Goal: Information Seeking & Learning: Learn about a topic

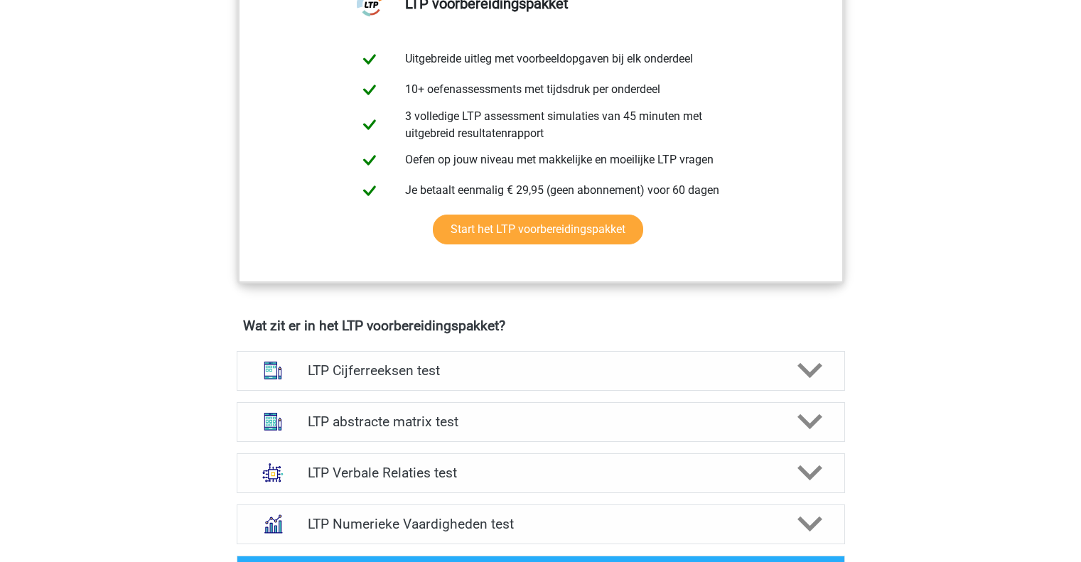
scroll to position [782, 0]
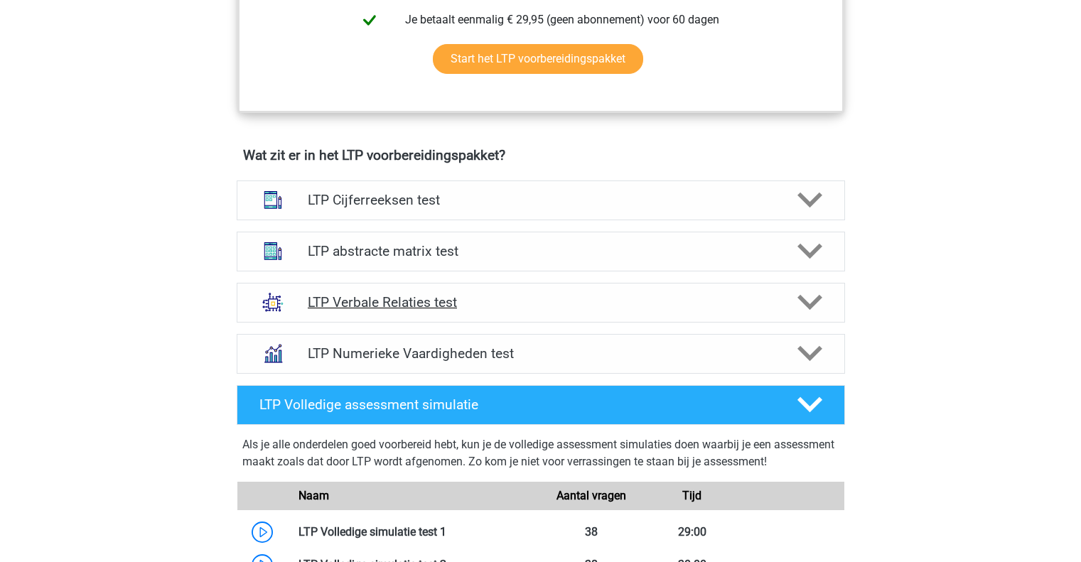
click at [807, 300] on icon at bounding box center [810, 302] width 25 height 25
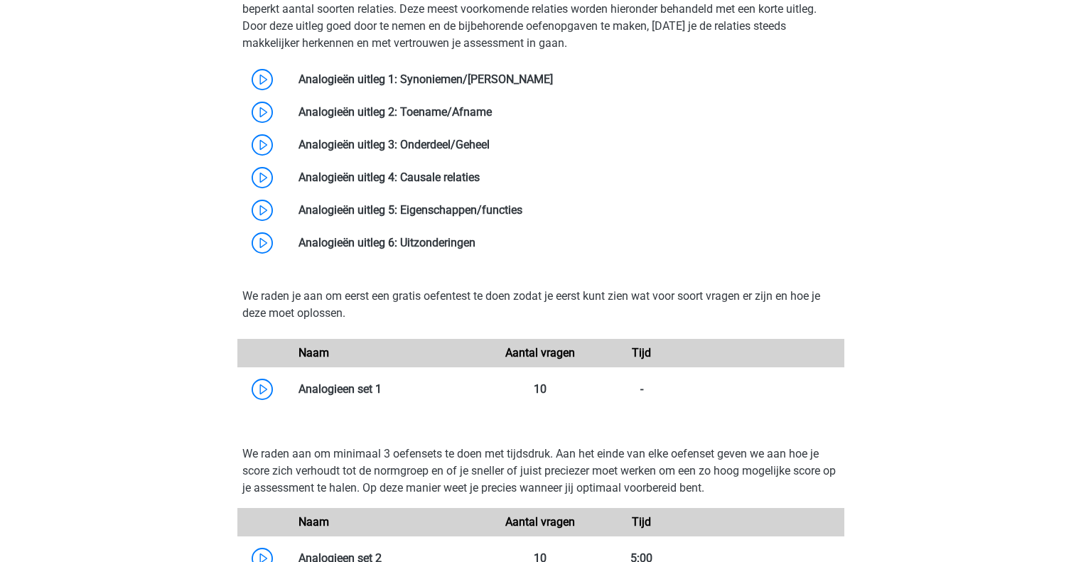
scroll to position [1351, 0]
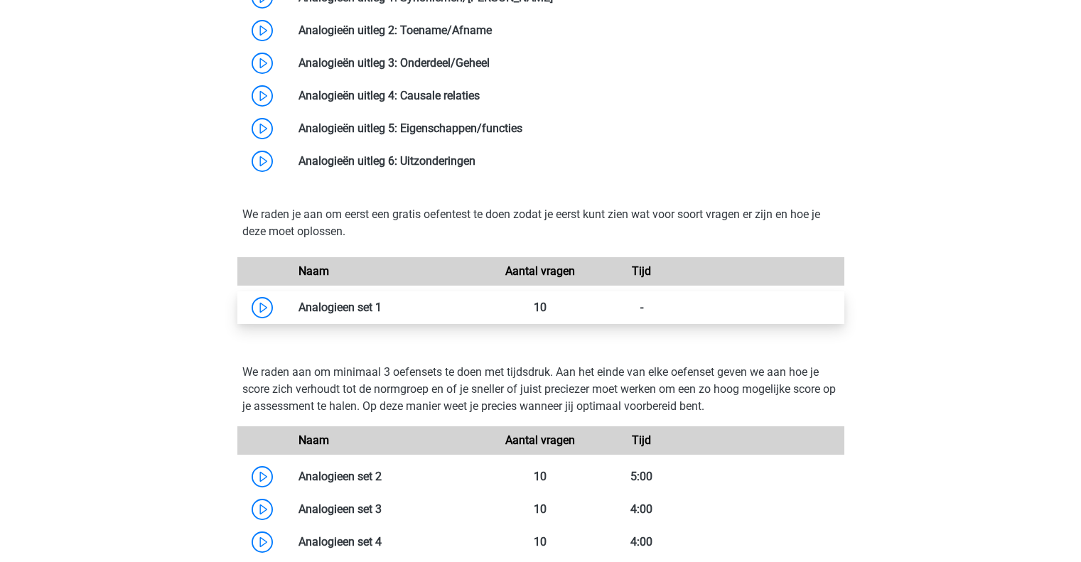
click at [382, 307] on link at bounding box center [382, 308] width 0 height 14
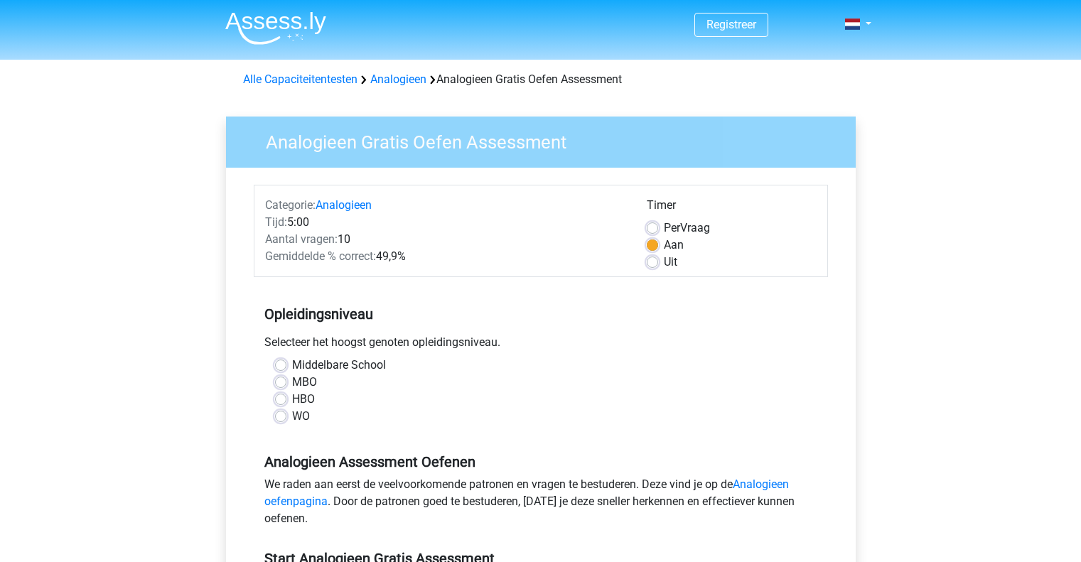
click at [292, 415] on label "WO" at bounding box center [301, 416] width 18 height 17
click at [282, 415] on input "WO" at bounding box center [280, 415] width 11 height 14
radio input "true"
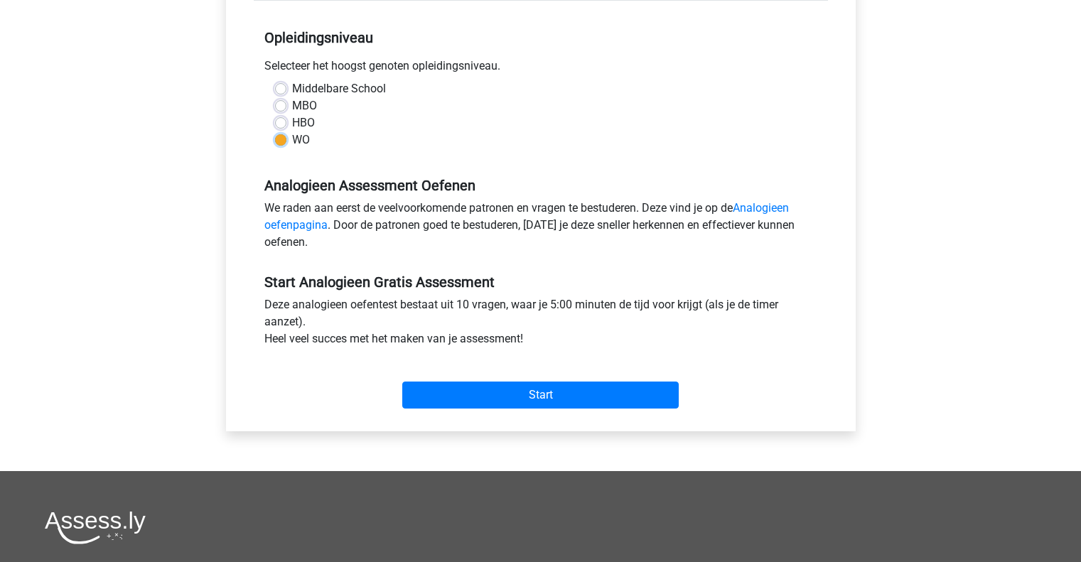
scroll to position [284, 0]
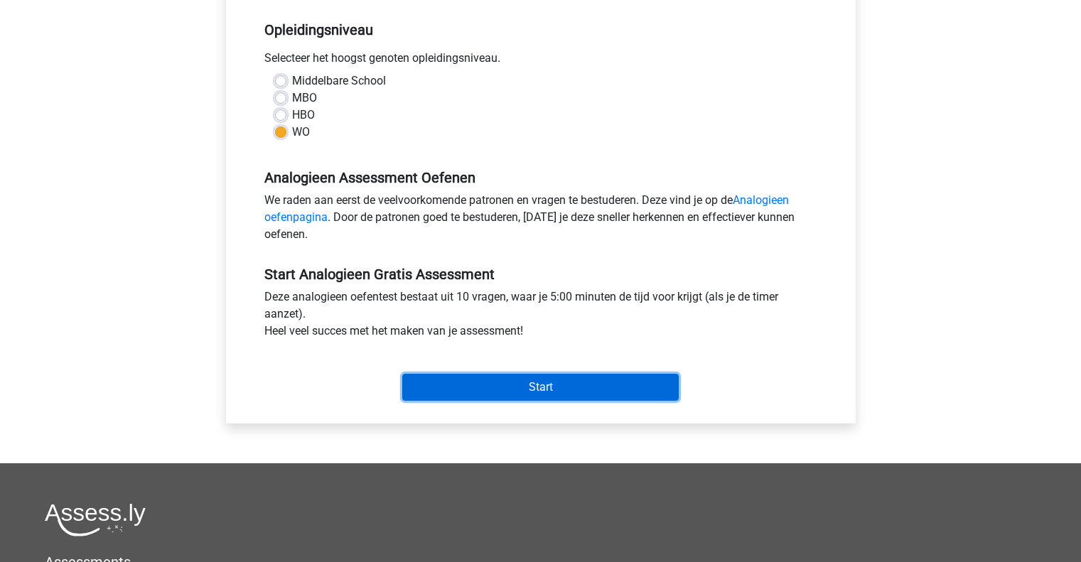
click at [467, 379] on input "Start" at bounding box center [540, 387] width 277 height 27
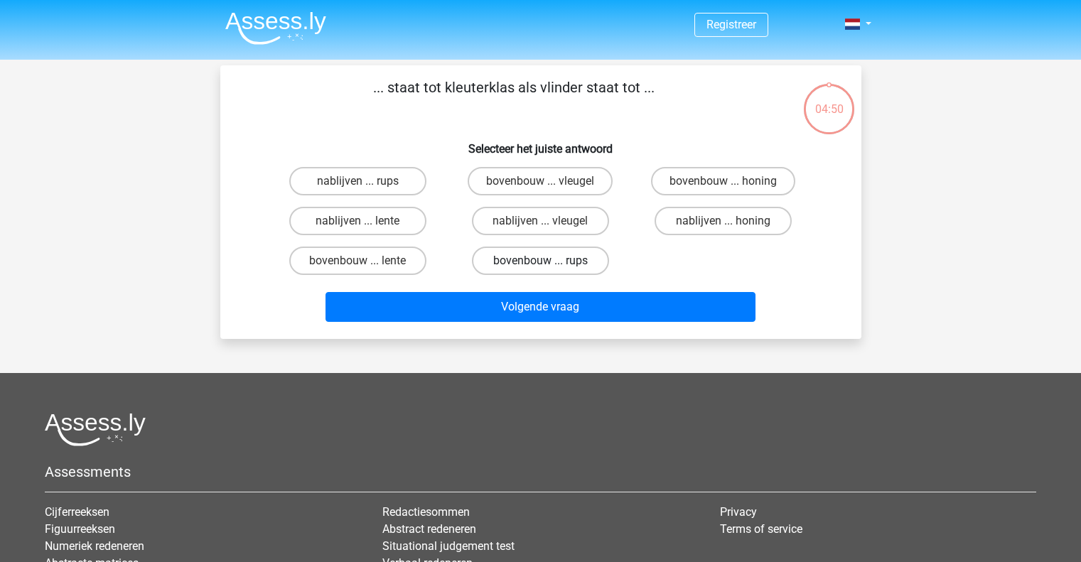
click at [575, 251] on label "bovenbouw ... rups" at bounding box center [540, 261] width 137 height 28
click at [550, 261] on input "bovenbouw ... rups" at bounding box center [544, 265] width 9 height 9
radio input "true"
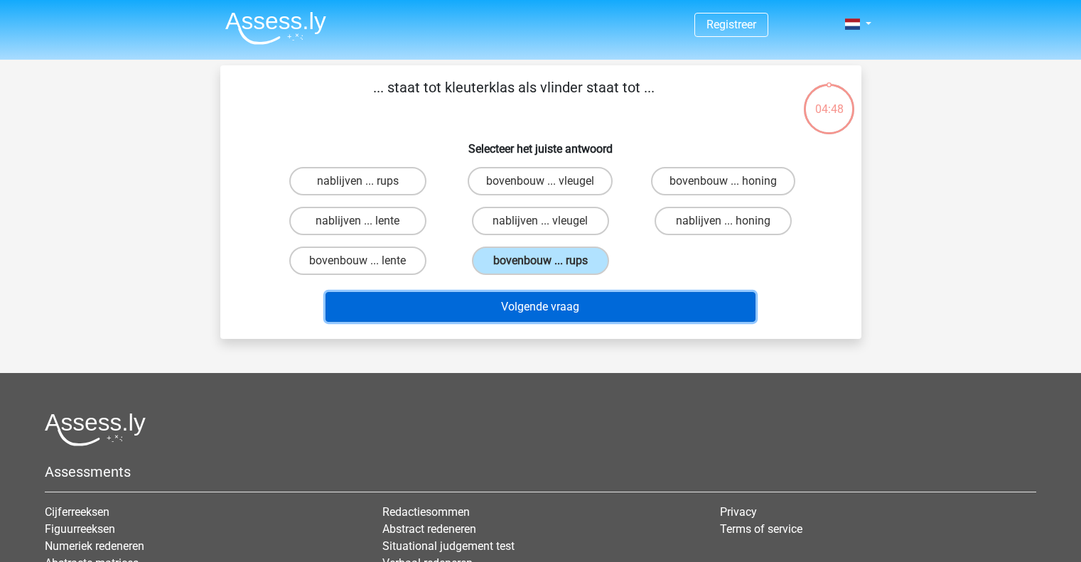
click at [606, 311] on button "Volgende vraag" at bounding box center [541, 307] width 430 height 30
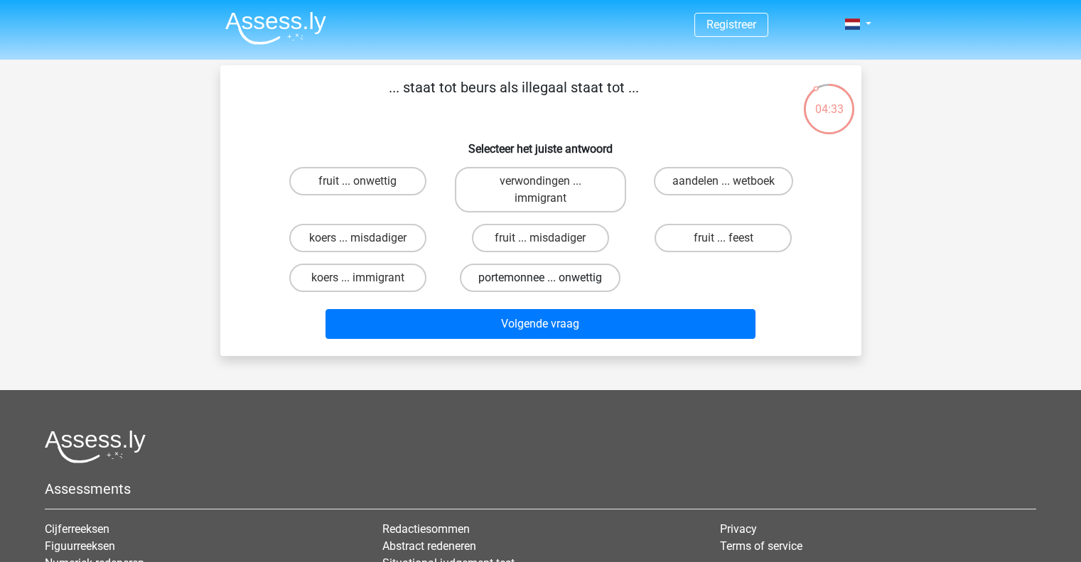
click at [591, 282] on label "portemonnee ... onwettig" at bounding box center [540, 278] width 161 height 28
click at [550, 282] on input "portemonnee ... onwettig" at bounding box center [544, 282] width 9 height 9
radio input "true"
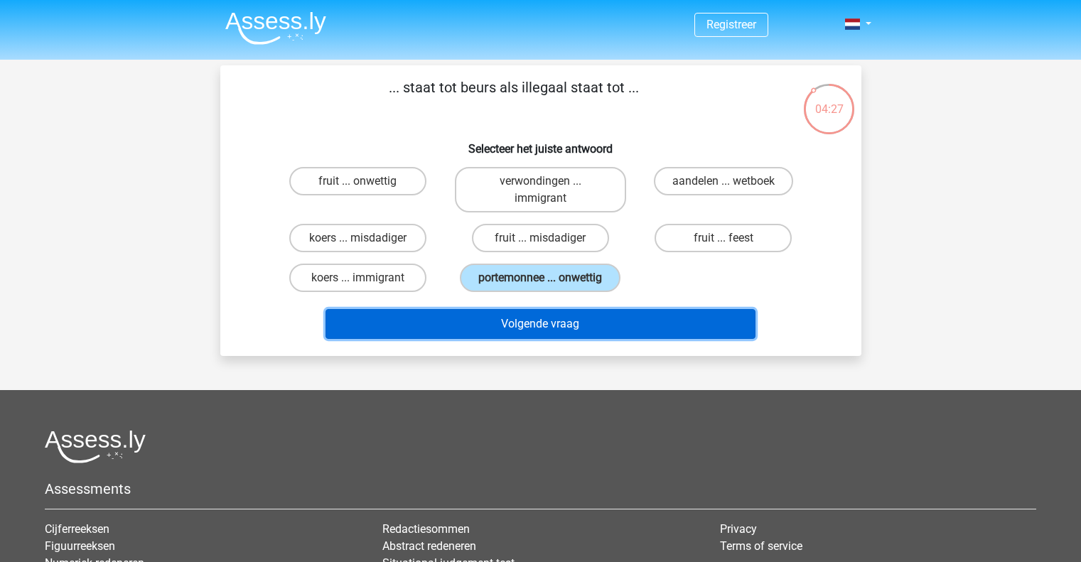
click at [488, 314] on button "Volgende vraag" at bounding box center [541, 324] width 430 height 30
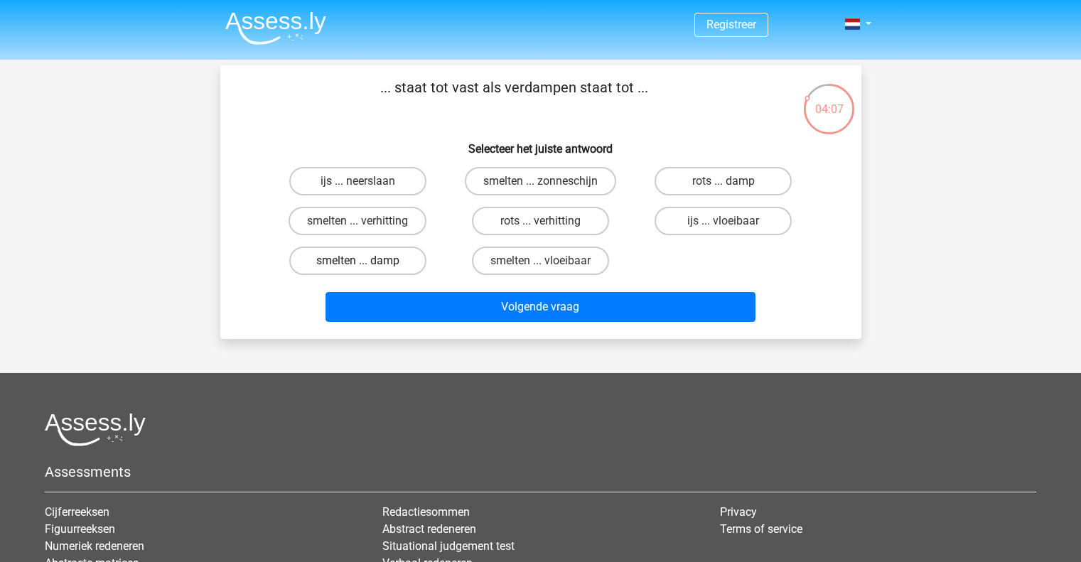
click at [419, 262] on label "smelten ... damp" at bounding box center [357, 261] width 137 height 28
click at [367, 262] on input "smelten ... damp" at bounding box center [362, 265] width 9 height 9
radio input "true"
click at [500, 262] on label "smelten ... vloeibaar" at bounding box center [540, 261] width 137 height 28
click at [540, 262] on input "smelten ... vloeibaar" at bounding box center [544, 265] width 9 height 9
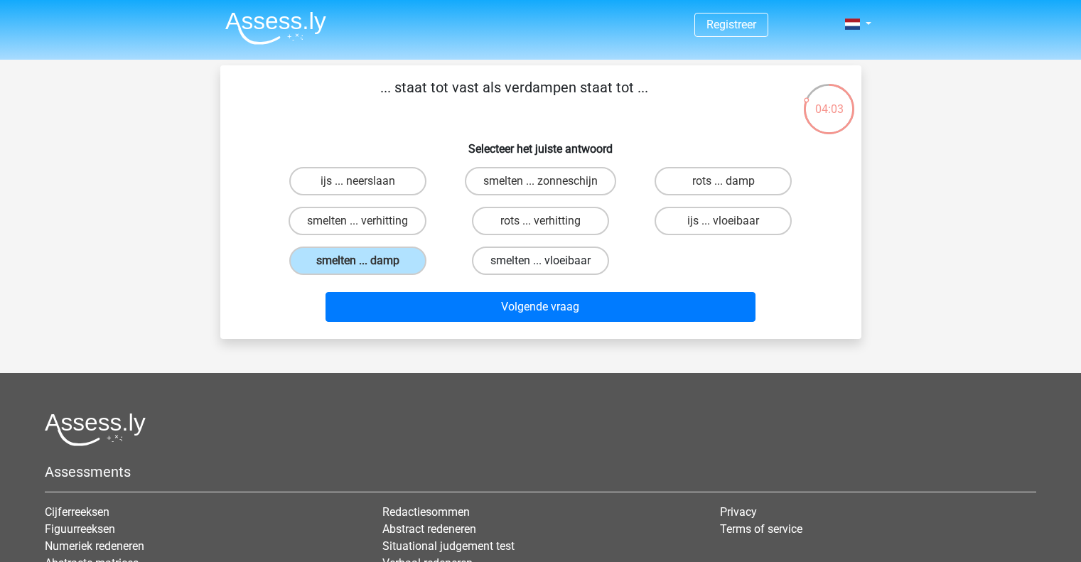
radio input "true"
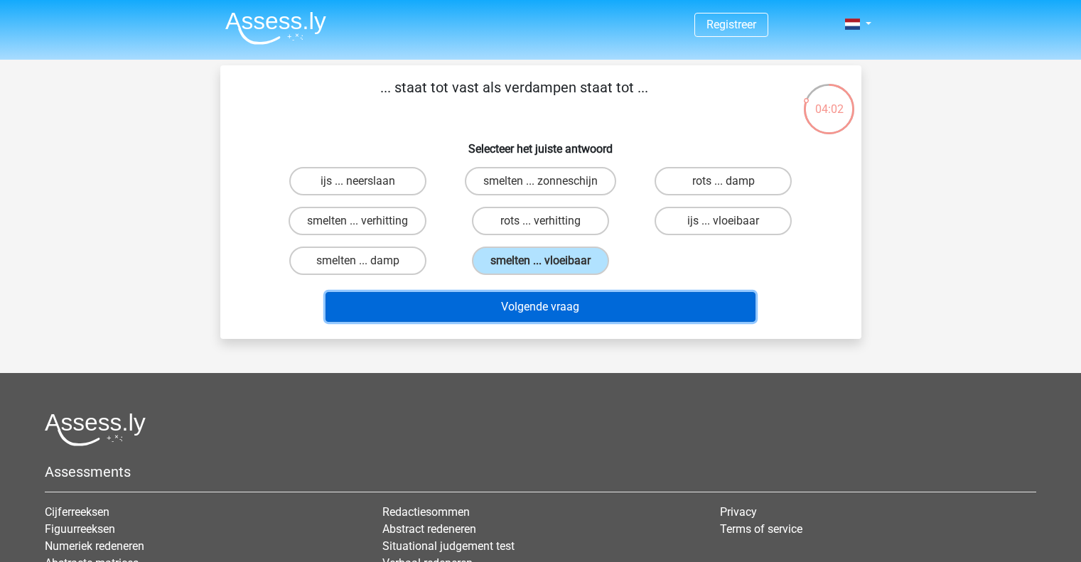
click at [514, 299] on button "Volgende vraag" at bounding box center [541, 307] width 430 height 30
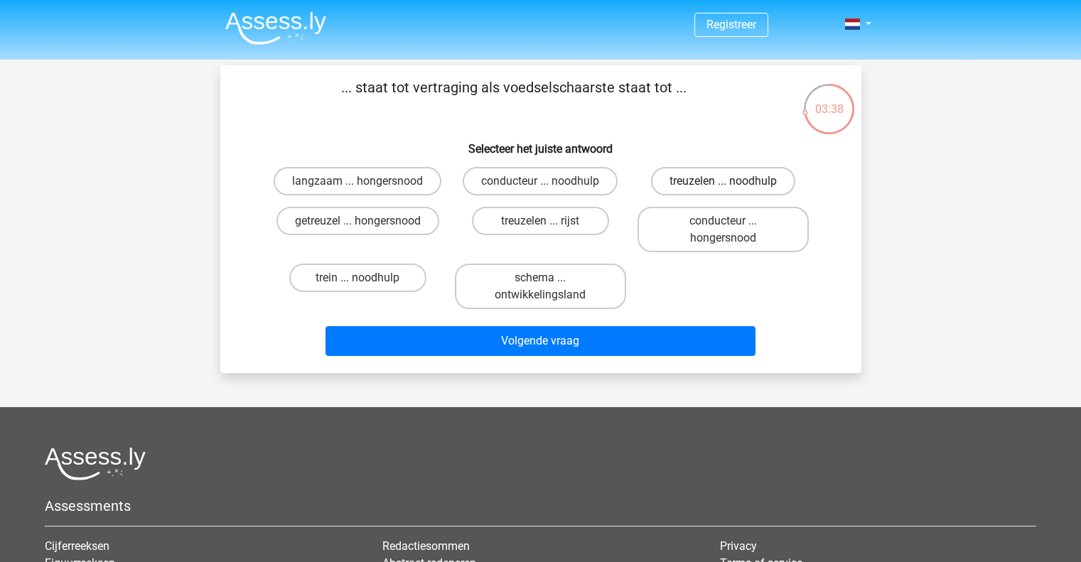
click at [673, 185] on label "treuzelen ... noodhulp" at bounding box center [723, 181] width 144 height 28
click at [724, 185] on input "treuzelen ... noodhulp" at bounding box center [728, 185] width 9 height 9
radio input "true"
click at [414, 220] on label "getreuzel ... hongersnood" at bounding box center [358, 221] width 163 height 28
click at [367, 221] on input "getreuzel ... hongersnood" at bounding box center [362, 225] width 9 height 9
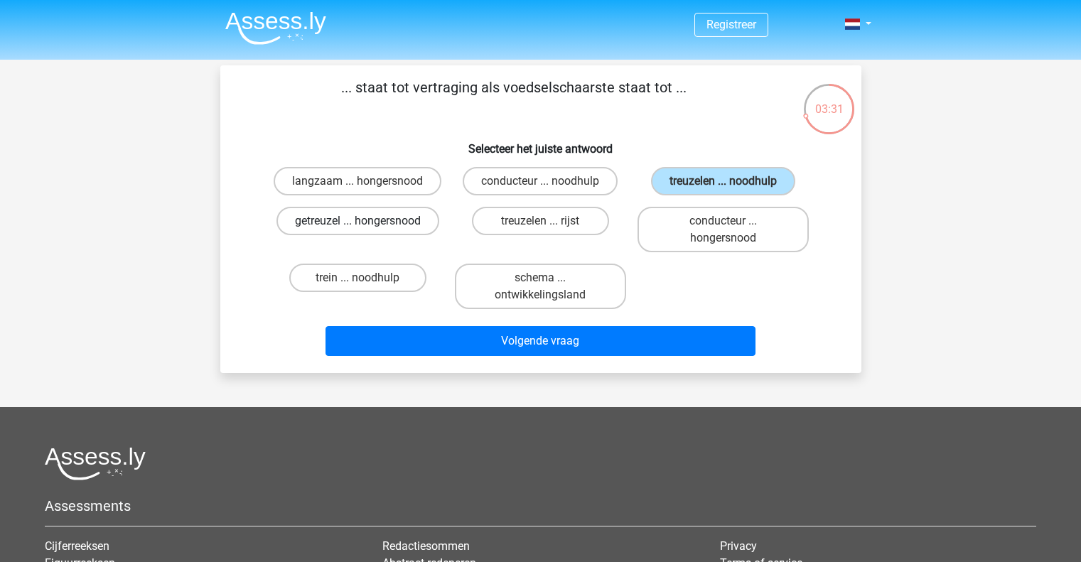
radio input "true"
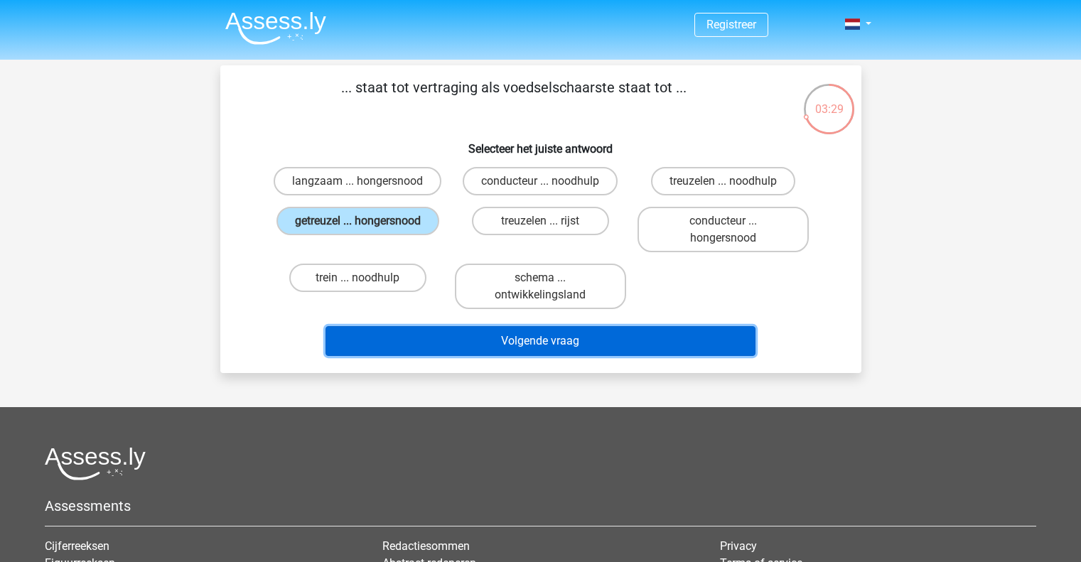
click at [441, 340] on button "Volgende vraag" at bounding box center [541, 341] width 430 height 30
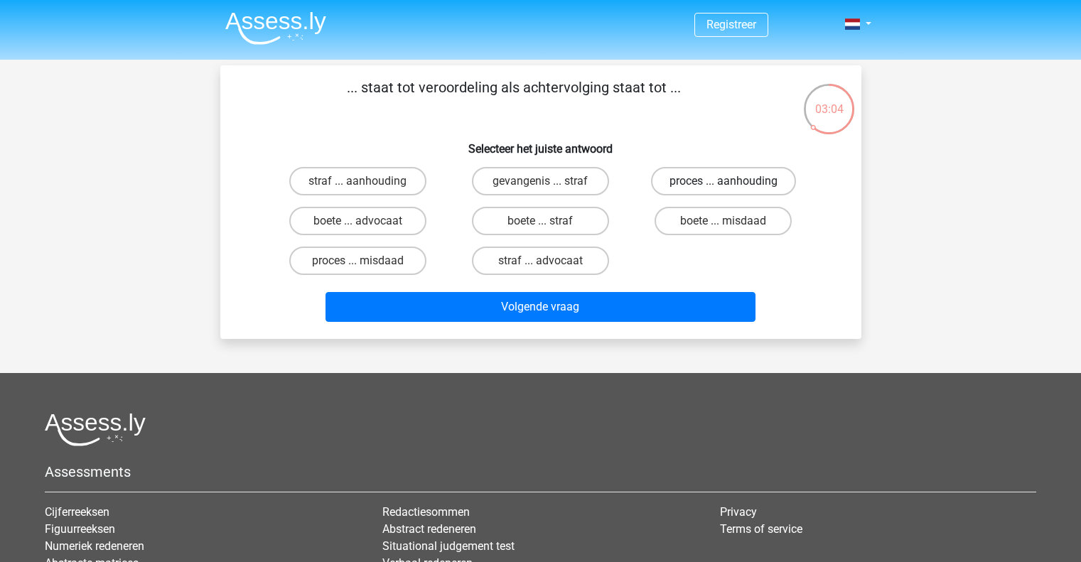
click at [658, 186] on label "proces ... aanhouding" at bounding box center [723, 181] width 145 height 28
click at [724, 186] on input "proces ... aanhouding" at bounding box center [728, 185] width 9 height 9
radio input "true"
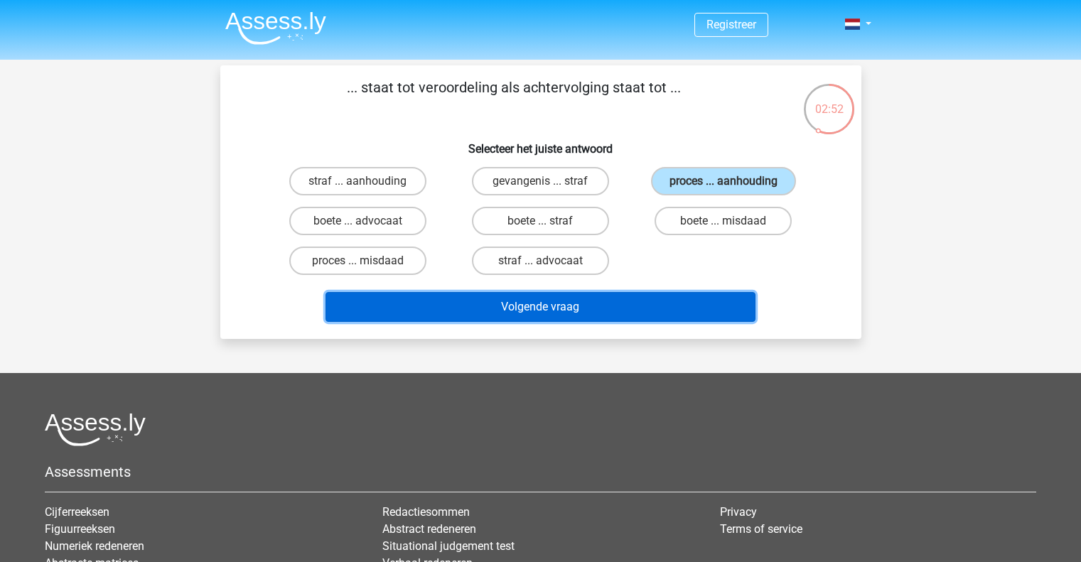
click at [465, 320] on button "Volgende vraag" at bounding box center [541, 307] width 430 height 30
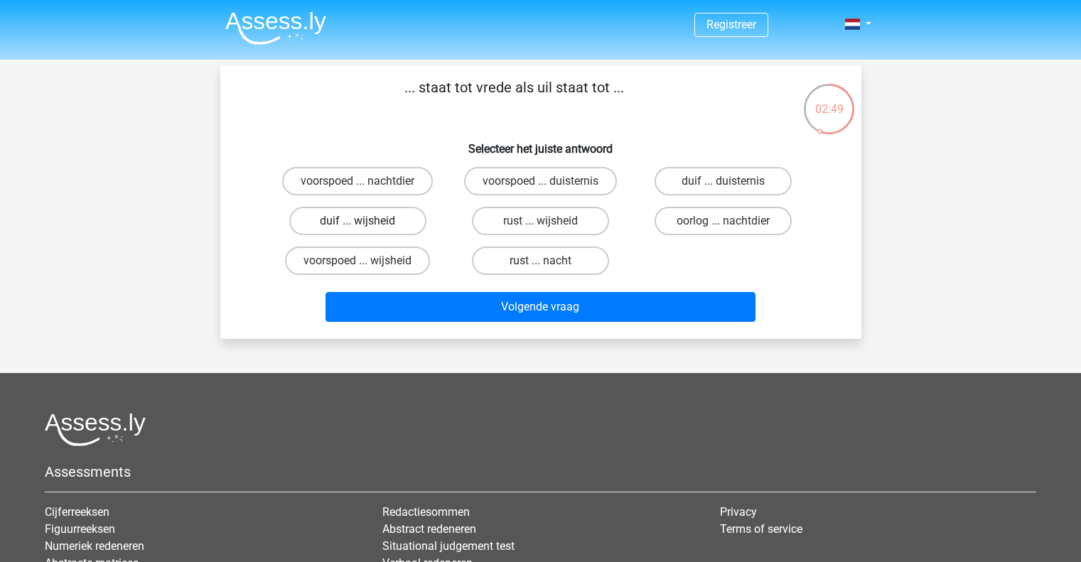
click at [392, 215] on label "duif ... wijsheid" at bounding box center [357, 221] width 137 height 28
click at [367, 221] on input "duif ... wijsheid" at bounding box center [362, 225] width 9 height 9
radio input "true"
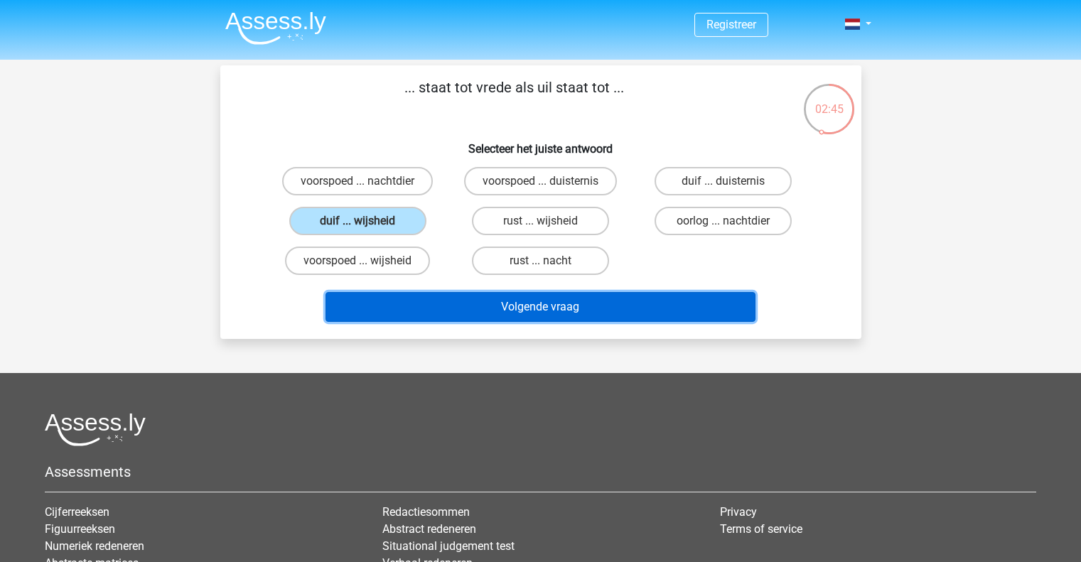
click at [470, 300] on button "Volgende vraag" at bounding box center [541, 307] width 430 height 30
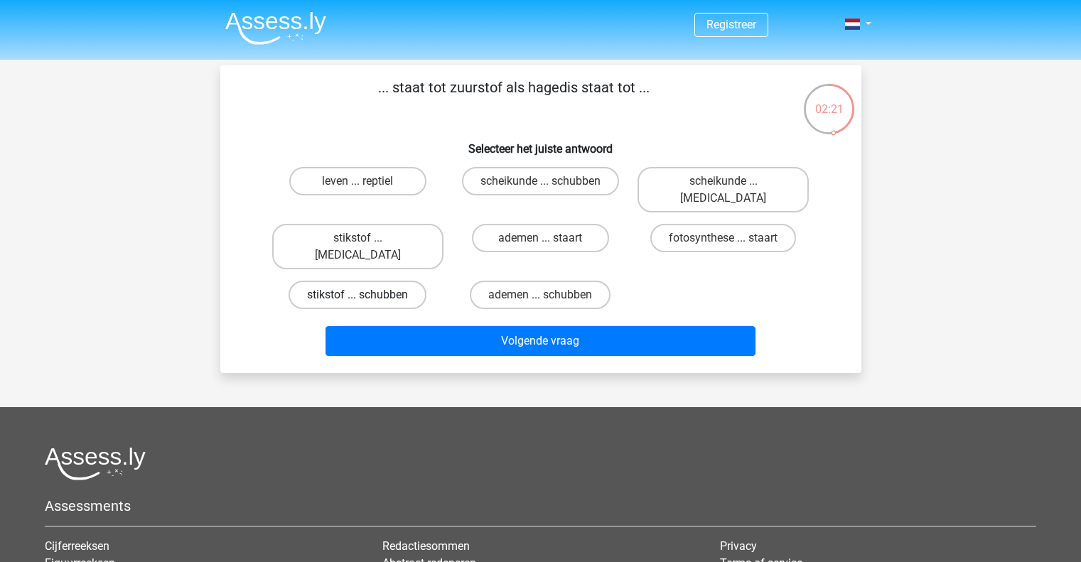
click at [392, 281] on label "stikstof ... schubben" at bounding box center [358, 295] width 138 height 28
click at [367, 295] on input "stikstof ... schubben" at bounding box center [362, 299] width 9 height 9
radio input "true"
click at [565, 177] on label "scheikunde ... schubben" at bounding box center [540, 181] width 157 height 28
click at [550, 181] on input "scheikunde ... schubben" at bounding box center [544, 185] width 9 height 9
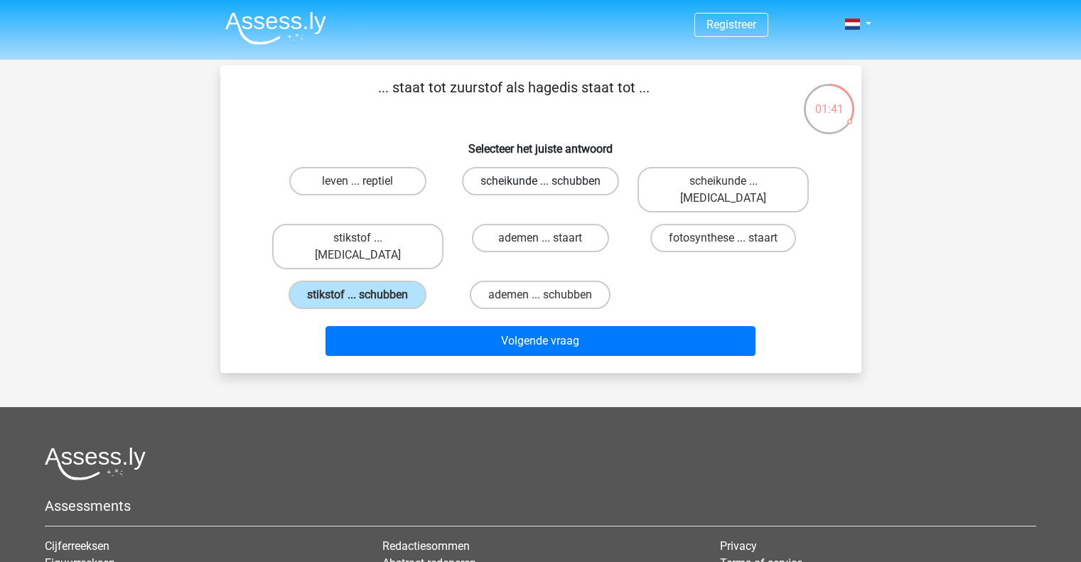
radio input "true"
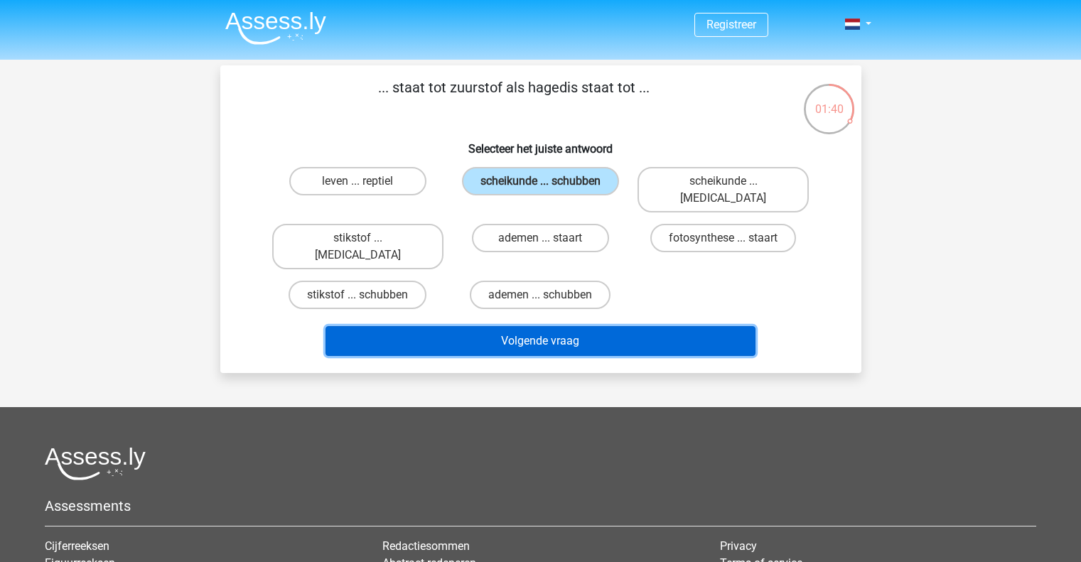
click at [569, 326] on button "Volgende vraag" at bounding box center [541, 341] width 430 height 30
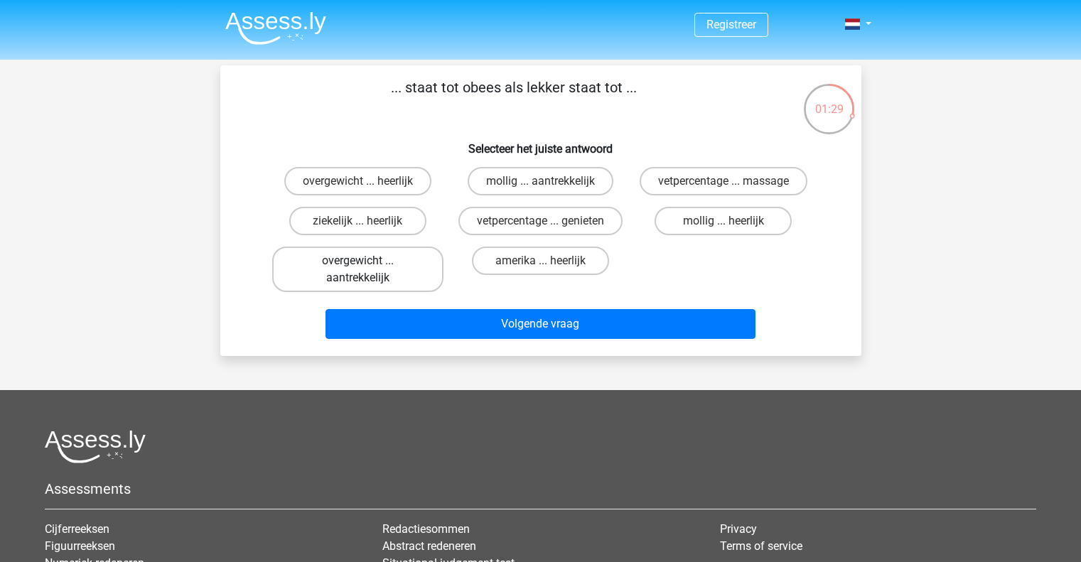
click at [416, 275] on label "overgewicht ... aantrekkelijk" at bounding box center [357, 269] width 171 height 45
click at [367, 270] on input "overgewicht ... aantrekkelijk" at bounding box center [362, 265] width 9 height 9
radio input "true"
click at [496, 193] on label "mollig ... aantrekkelijk" at bounding box center [541, 181] width 146 height 28
click at [540, 191] on input "mollig ... aantrekkelijk" at bounding box center [544, 185] width 9 height 9
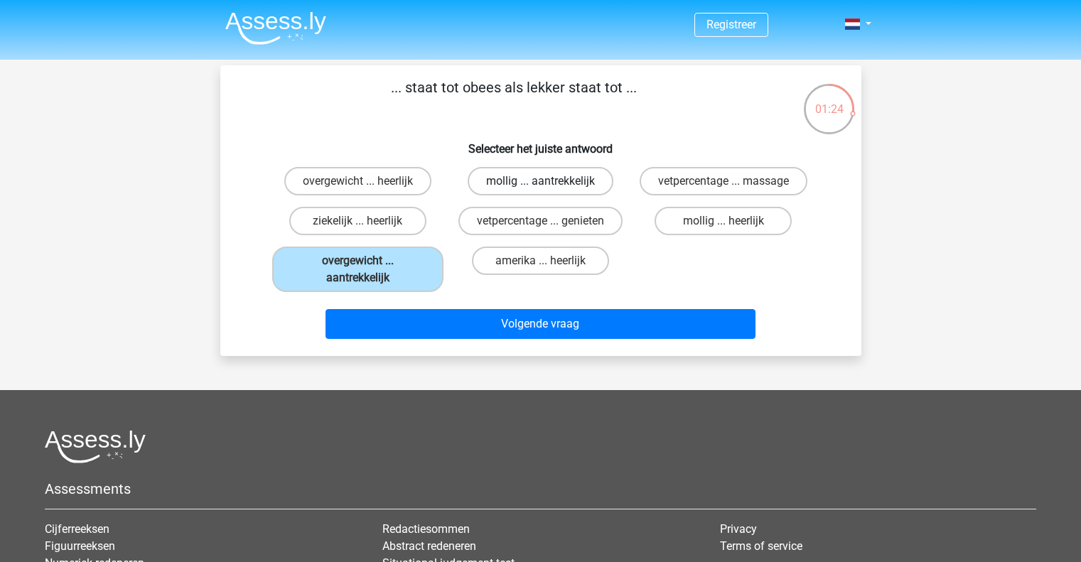
radio input "true"
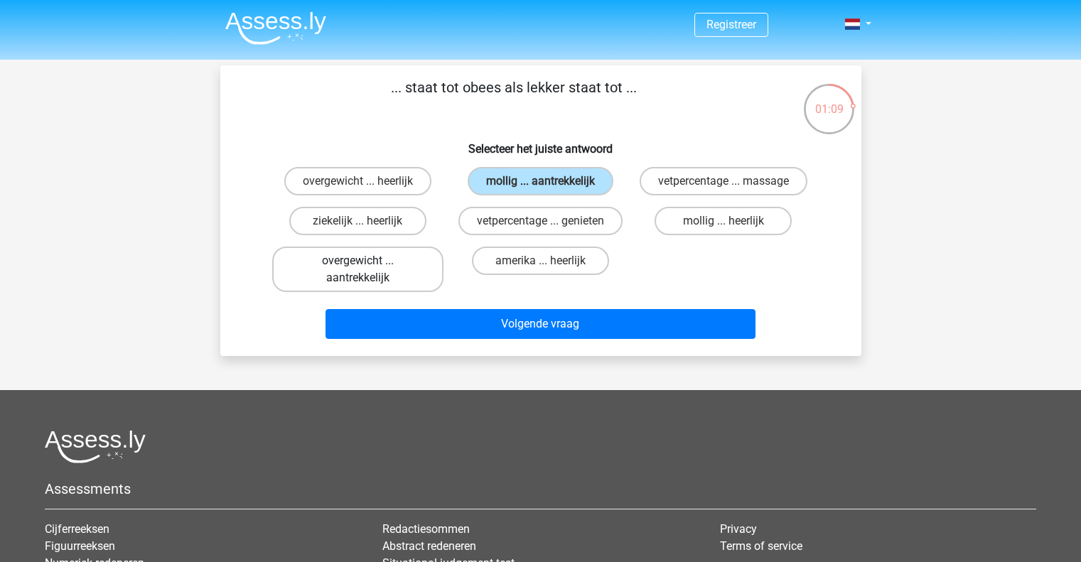
click at [402, 267] on label "overgewicht ... aantrekkelijk" at bounding box center [357, 269] width 171 height 45
click at [367, 267] on input "overgewicht ... aantrekkelijk" at bounding box center [362, 265] width 9 height 9
radio input "true"
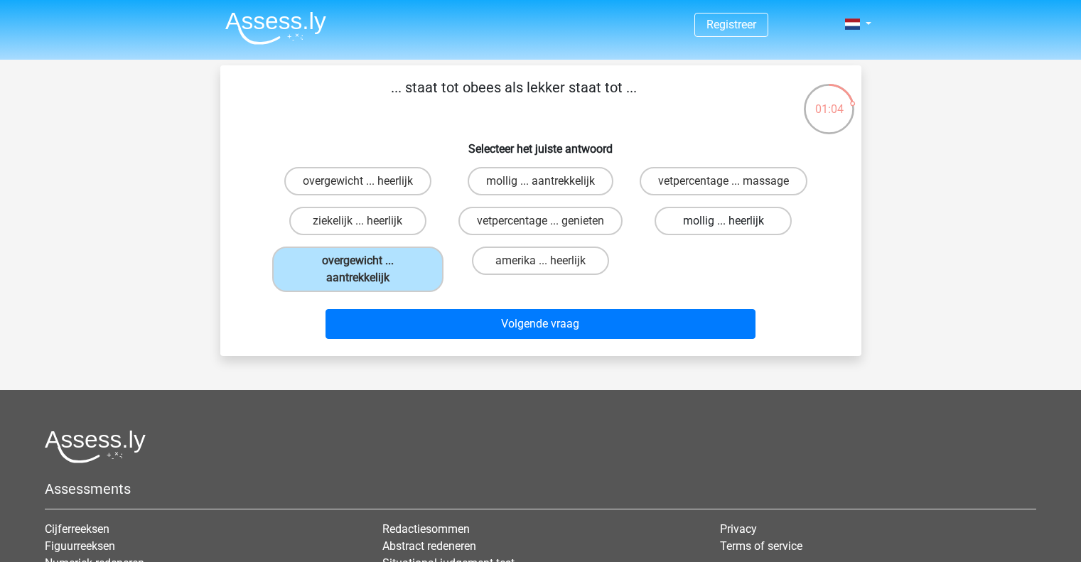
click at [681, 230] on label "mollig ... heerlijk" at bounding box center [723, 221] width 137 height 28
click at [724, 230] on input "mollig ... heerlijk" at bounding box center [728, 225] width 9 height 9
radio input "true"
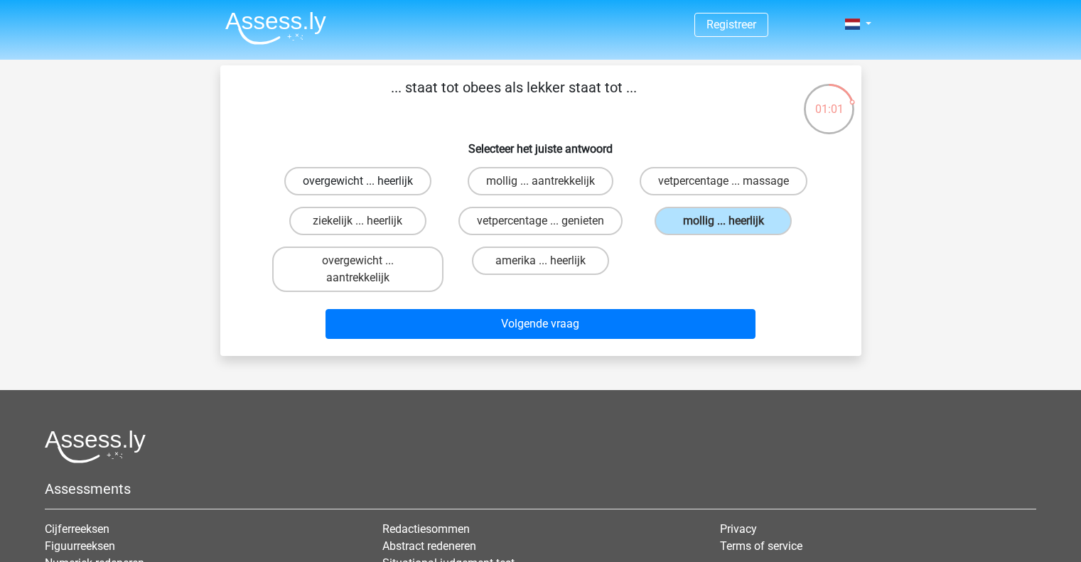
click at [355, 180] on label "overgewicht ... heerlijk" at bounding box center [357, 181] width 147 height 28
click at [358, 181] on input "overgewicht ... heerlijk" at bounding box center [362, 185] width 9 height 9
radio input "true"
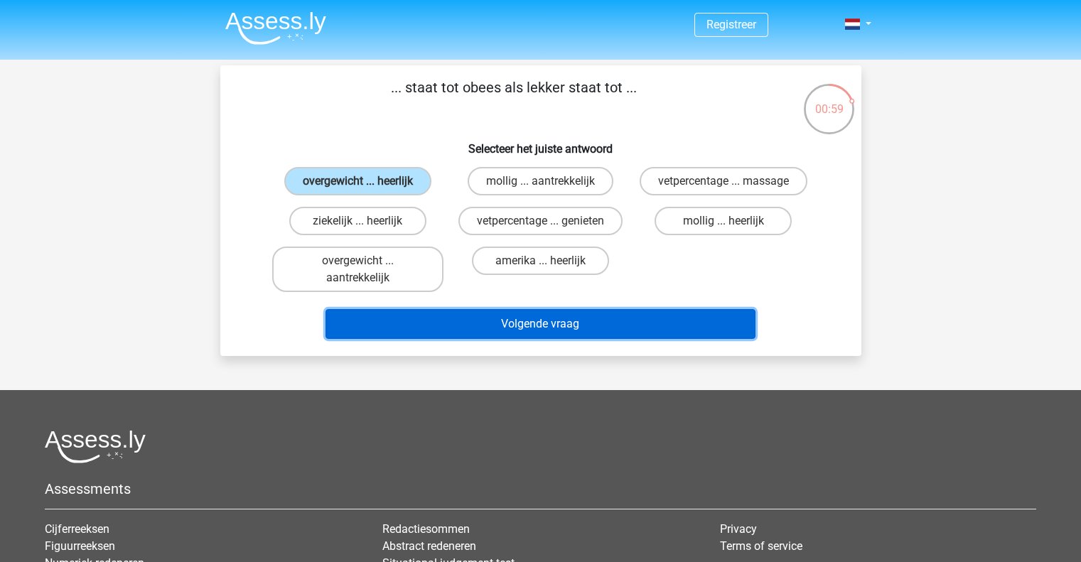
click at [441, 323] on button "Volgende vraag" at bounding box center [541, 324] width 430 height 30
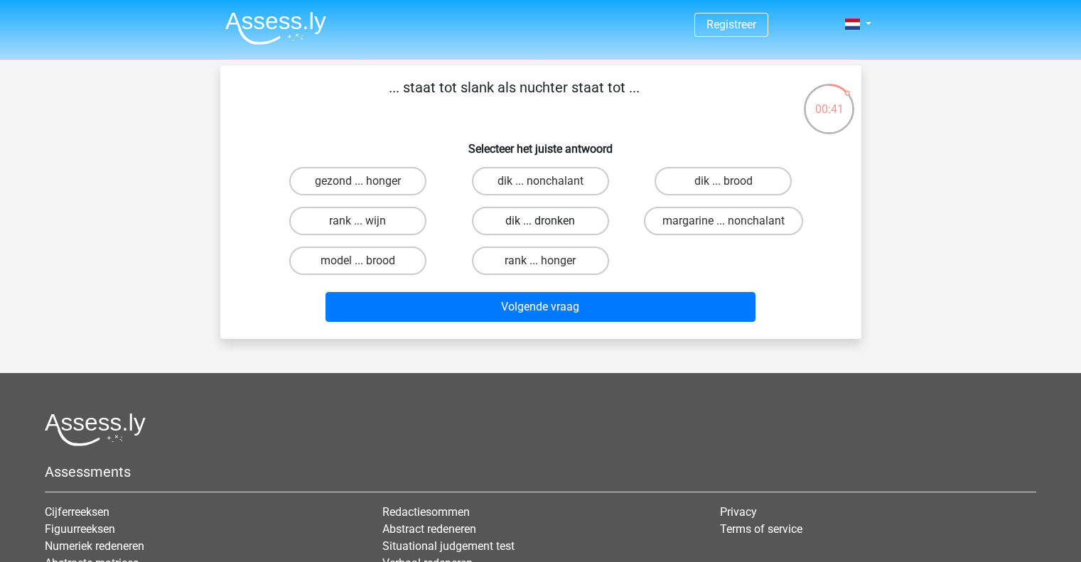
click at [496, 219] on label "dik ... dronken" at bounding box center [540, 221] width 137 height 28
click at [540, 221] on input "dik ... dronken" at bounding box center [544, 225] width 9 height 9
radio input "true"
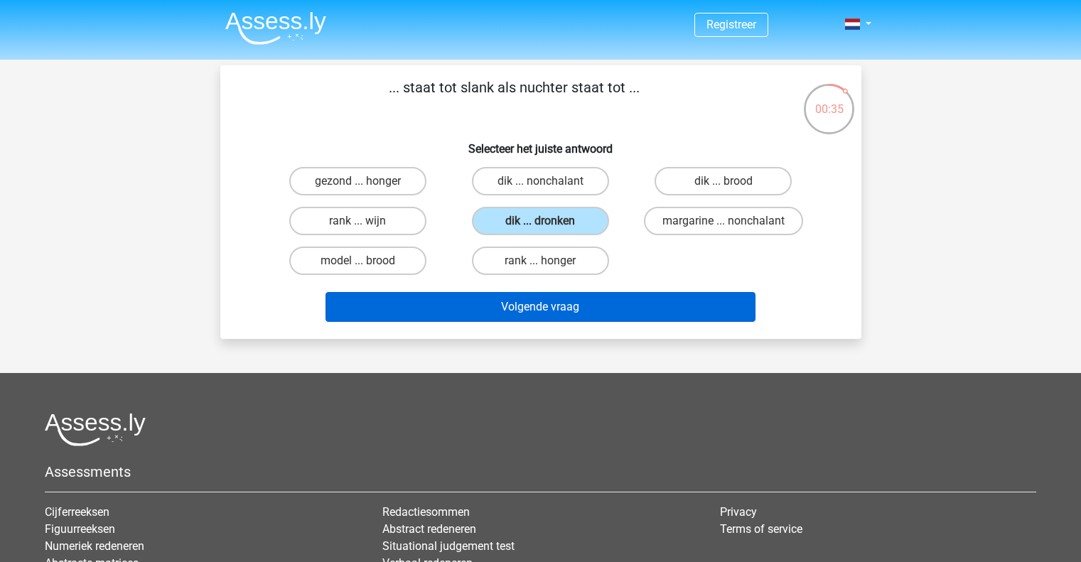
click at [524, 309] on button "Volgende vraag" at bounding box center [541, 307] width 430 height 30
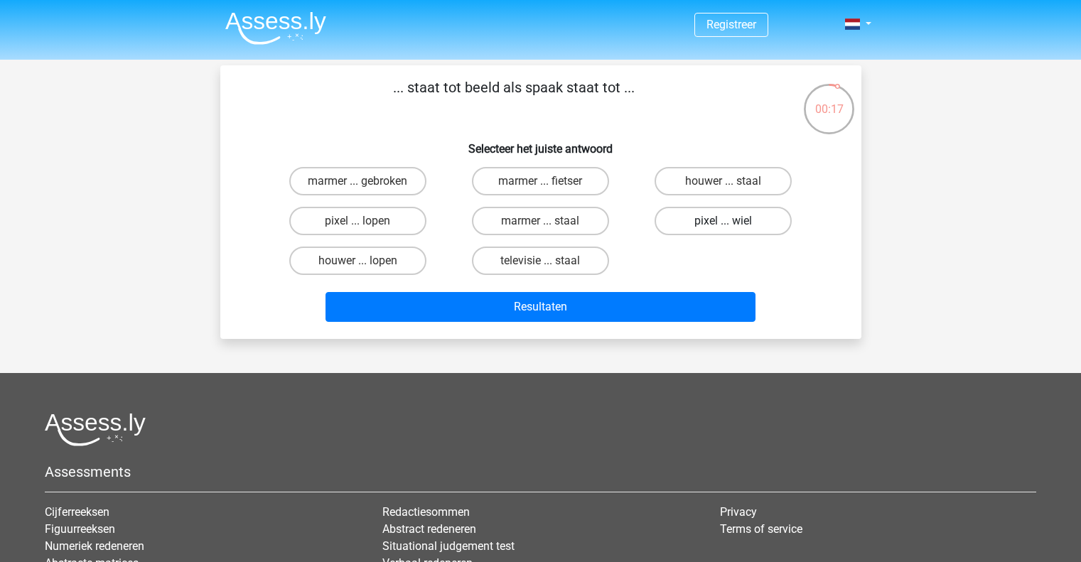
click at [700, 223] on label "pixel ... wiel" at bounding box center [723, 221] width 137 height 28
click at [724, 223] on input "pixel ... wiel" at bounding box center [728, 225] width 9 height 9
radio input "true"
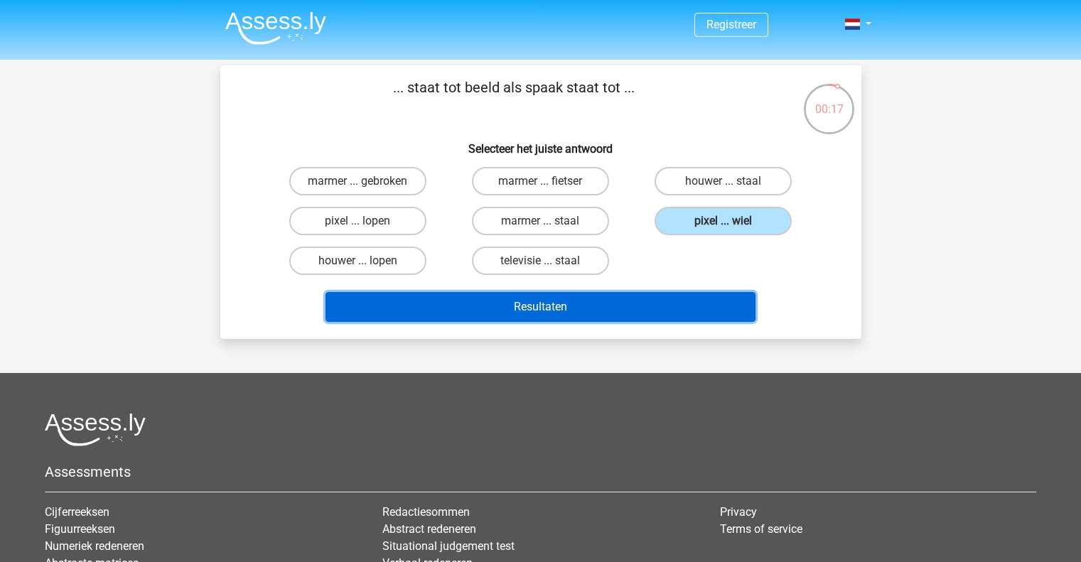
click at [703, 321] on button "Resultaten" at bounding box center [541, 307] width 430 height 30
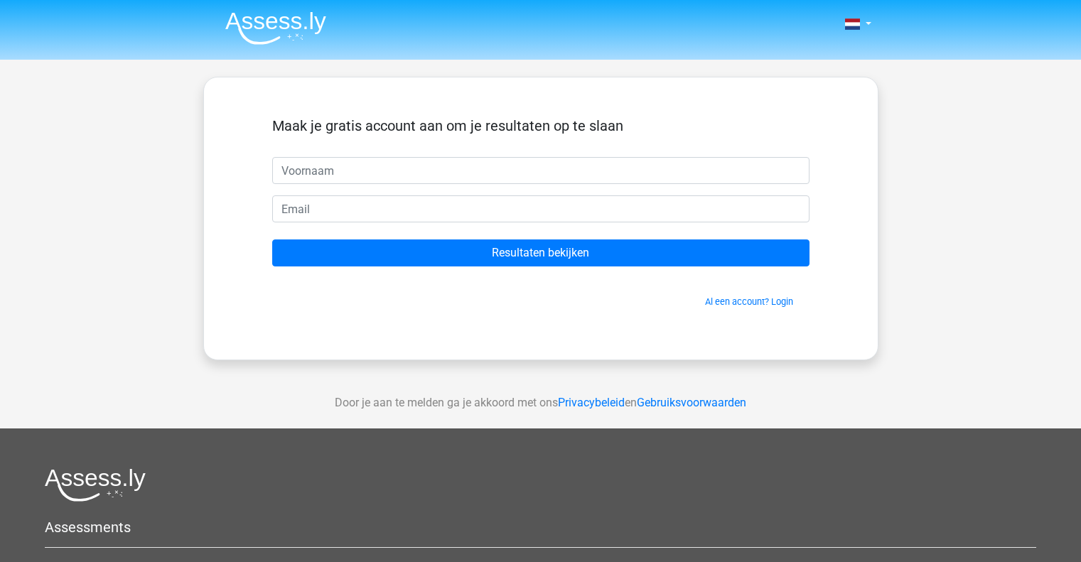
click at [486, 173] on input "text" at bounding box center [540, 170] width 537 height 27
click at [645, 279] on div "Al een account? Login" at bounding box center [540, 293] width 537 height 31
click at [763, 306] on link "Al een account? Login" at bounding box center [749, 301] width 88 height 11
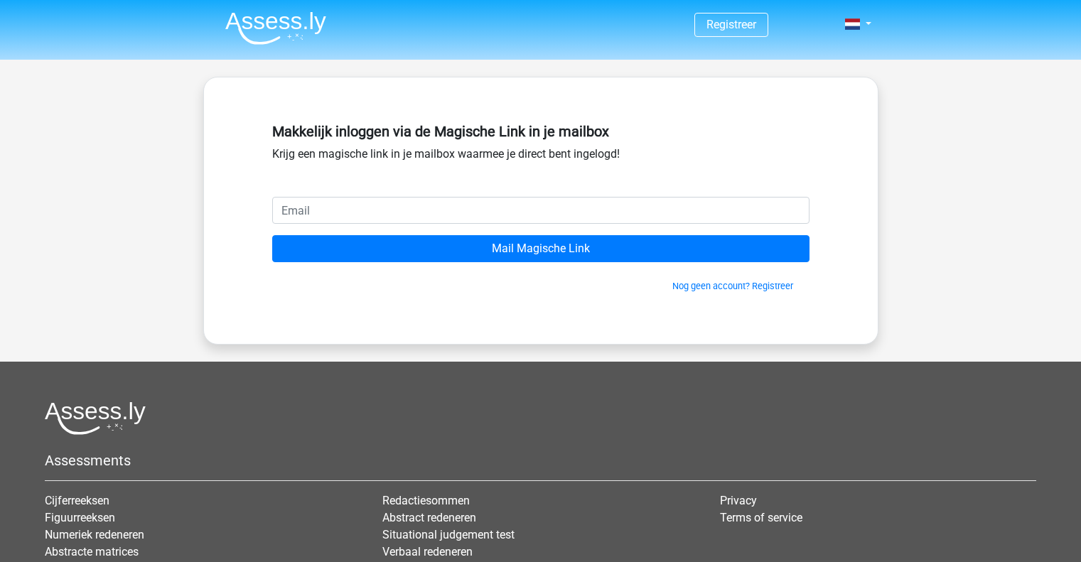
click at [459, 207] on input "email" at bounding box center [540, 210] width 537 height 27
click at [434, 207] on input "email" at bounding box center [540, 210] width 537 height 27
type input "[EMAIL_ADDRESS][DOMAIN_NAME]"
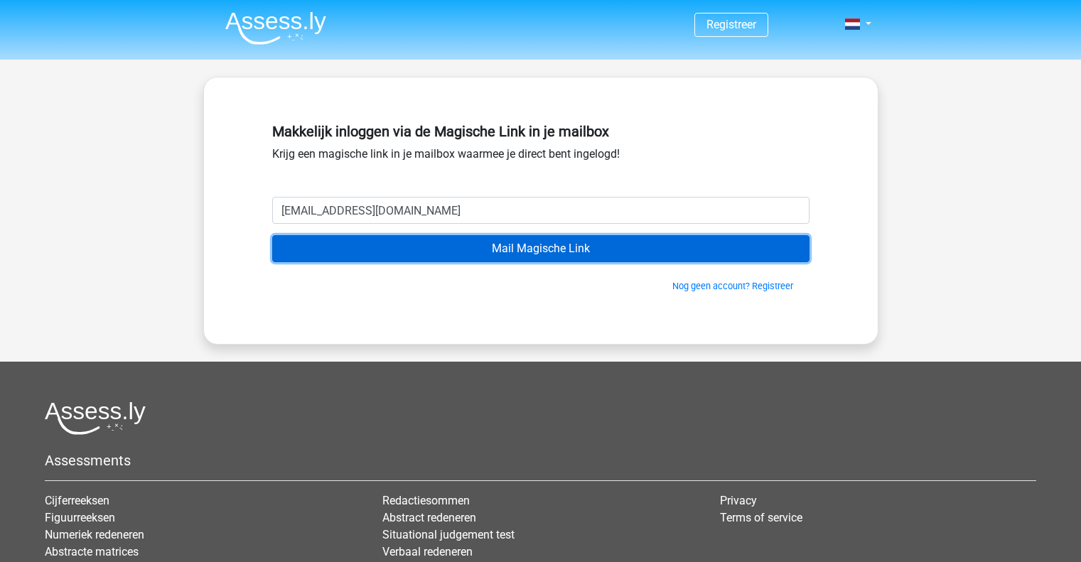
click at [417, 248] on input "Mail Magische Link" at bounding box center [540, 248] width 537 height 27
